Goal: Information Seeking & Learning: Learn about a topic

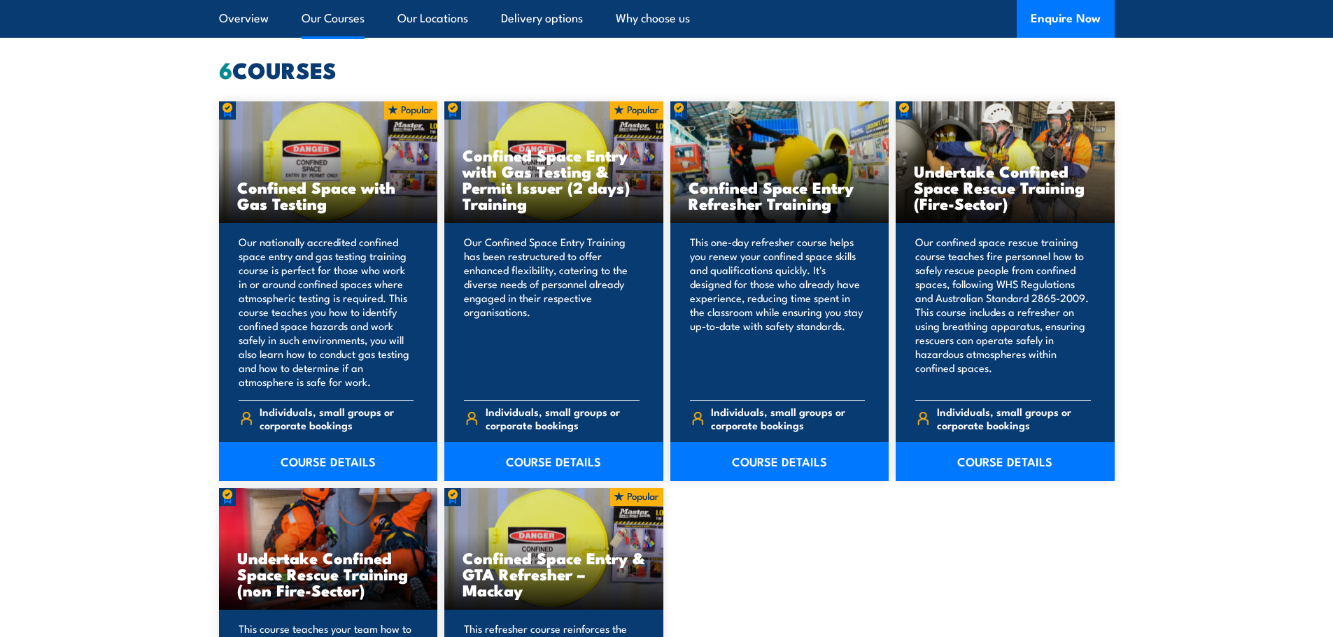
scroll to position [1119, 0]
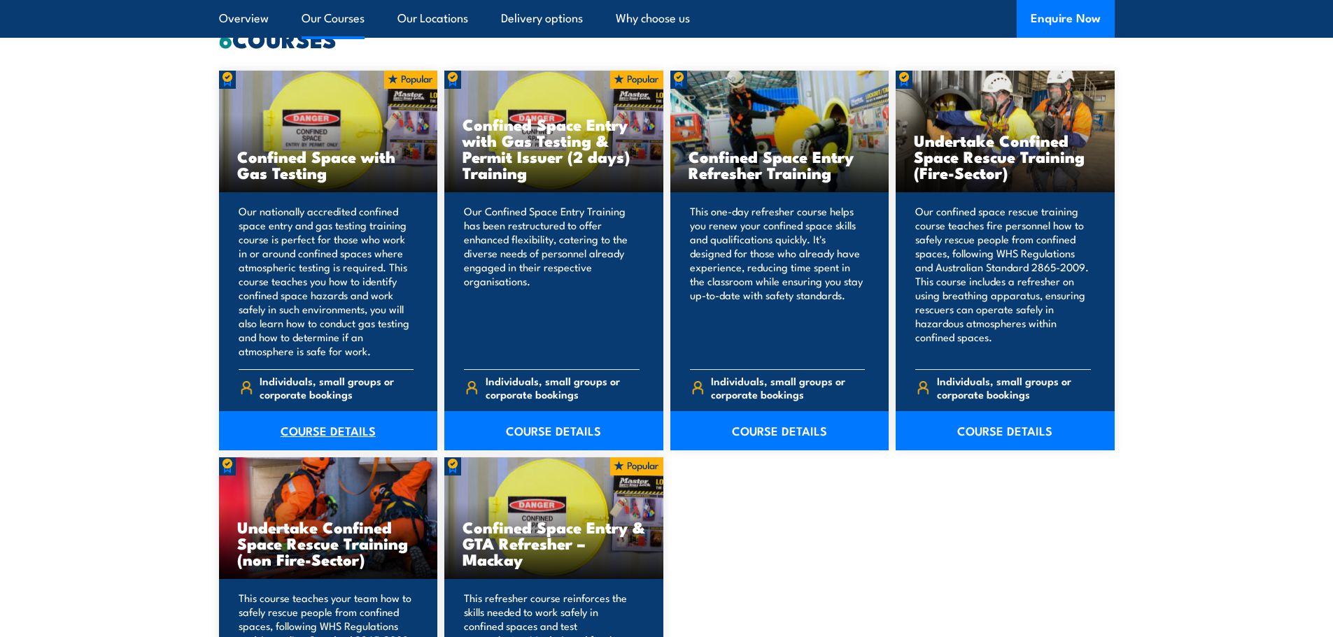
click at [325, 428] on link "COURSE DETAILS" at bounding box center [328, 430] width 219 height 39
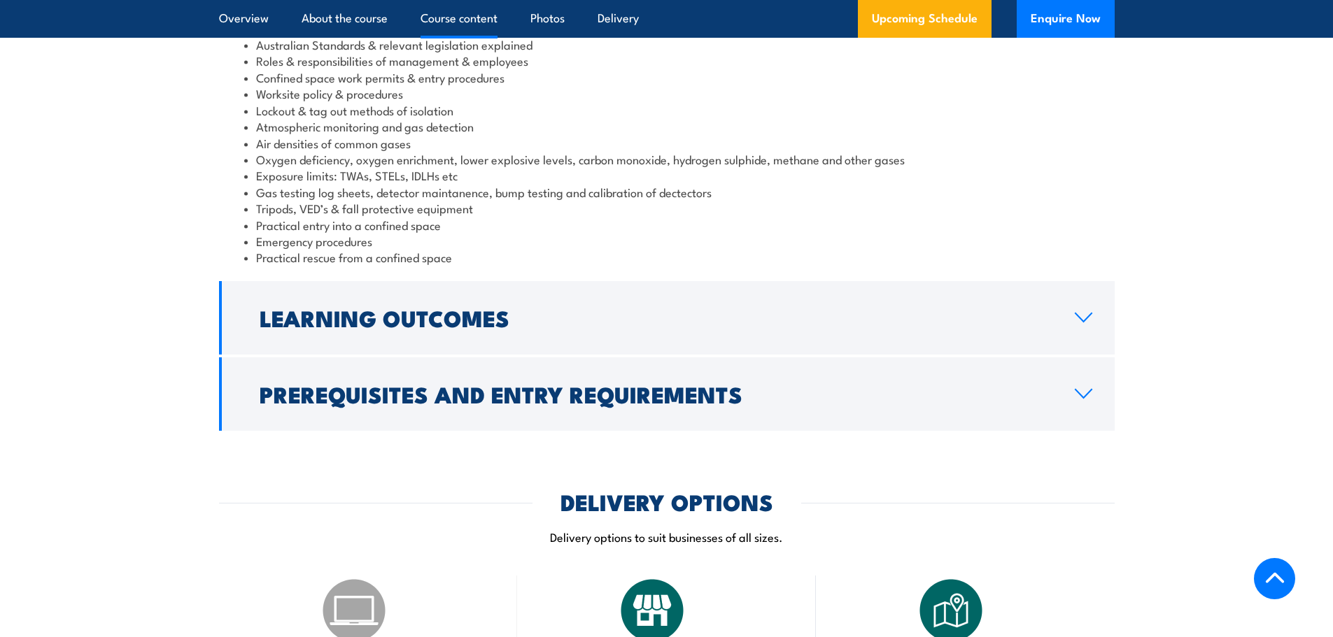
scroll to position [2099, 0]
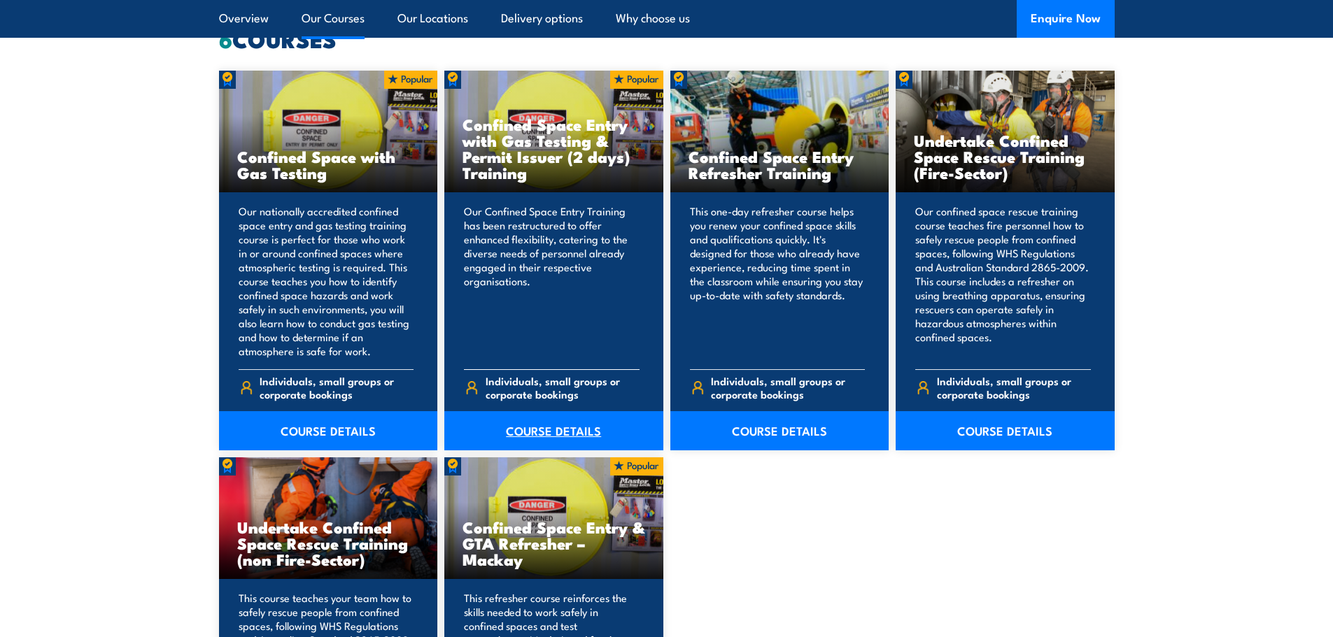
click at [558, 425] on link "COURSE DETAILS" at bounding box center [553, 430] width 219 height 39
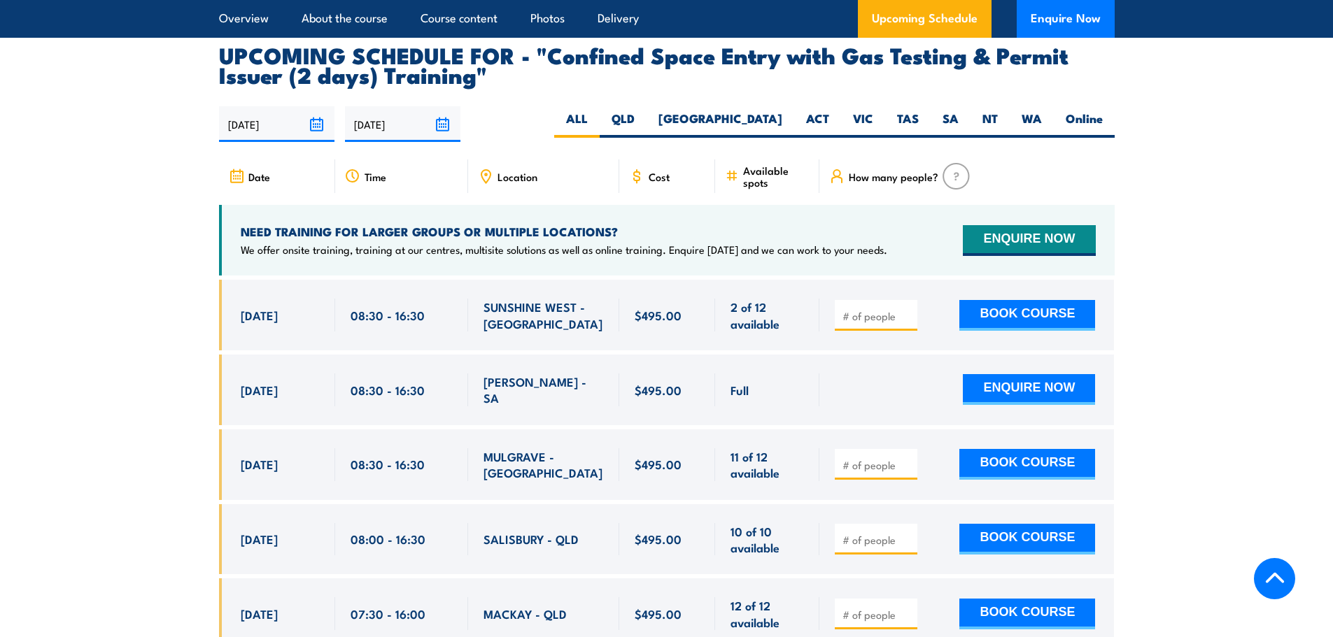
scroll to position [2589, 0]
